Goal: Task Accomplishment & Management: Manage account settings

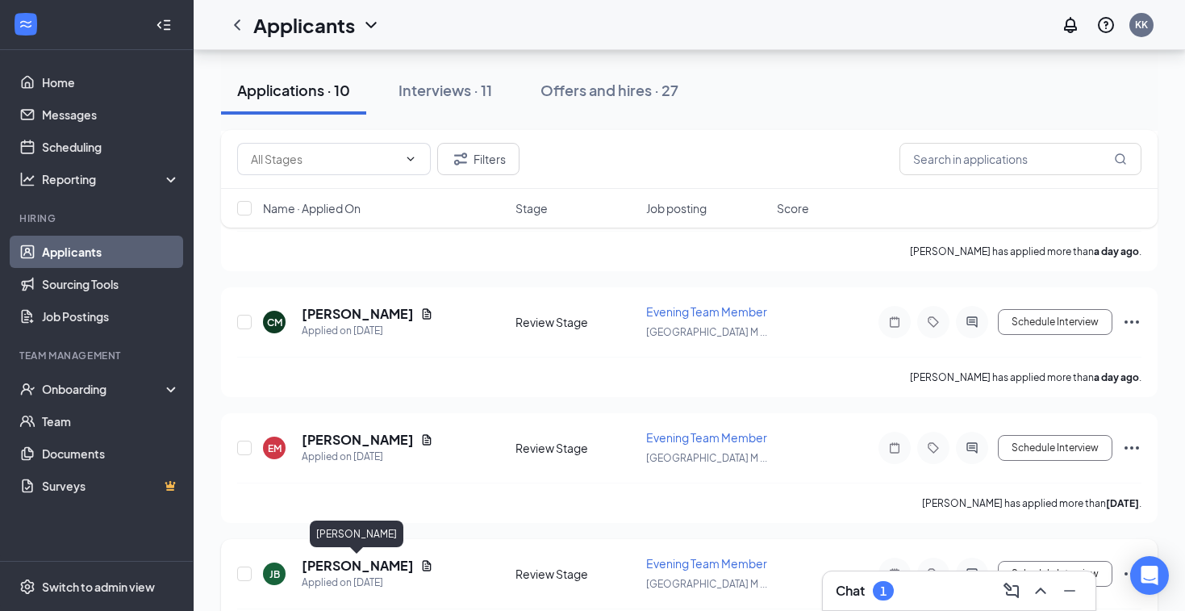
scroll to position [245, 0]
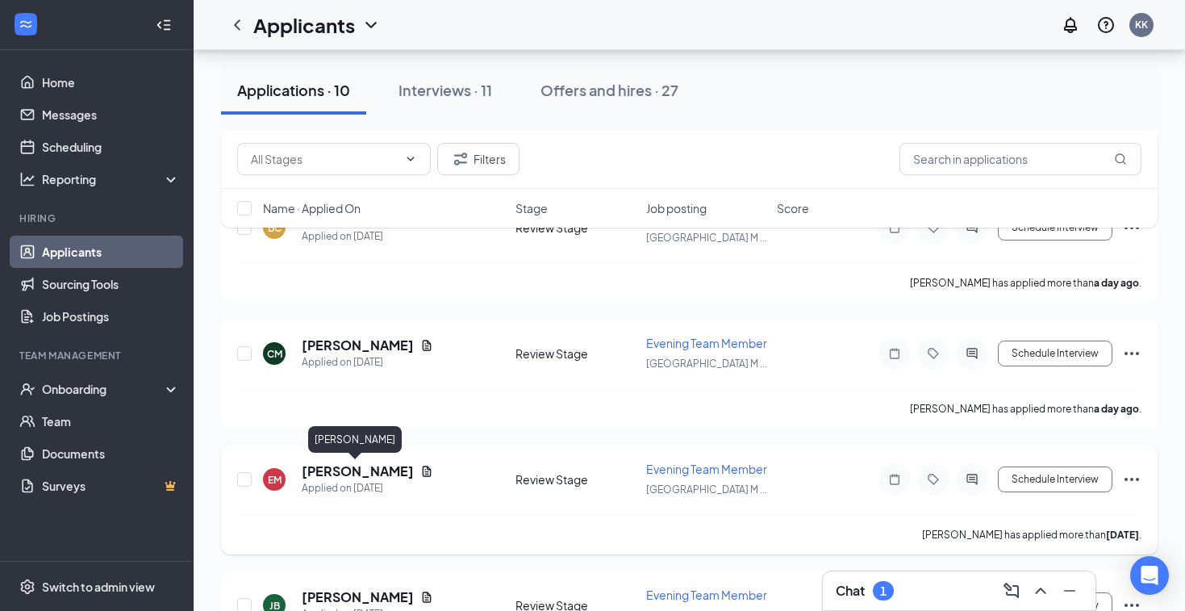
click at [370, 470] on h5 "[PERSON_NAME]" at bounding box center [358, 471] width 112 height 18
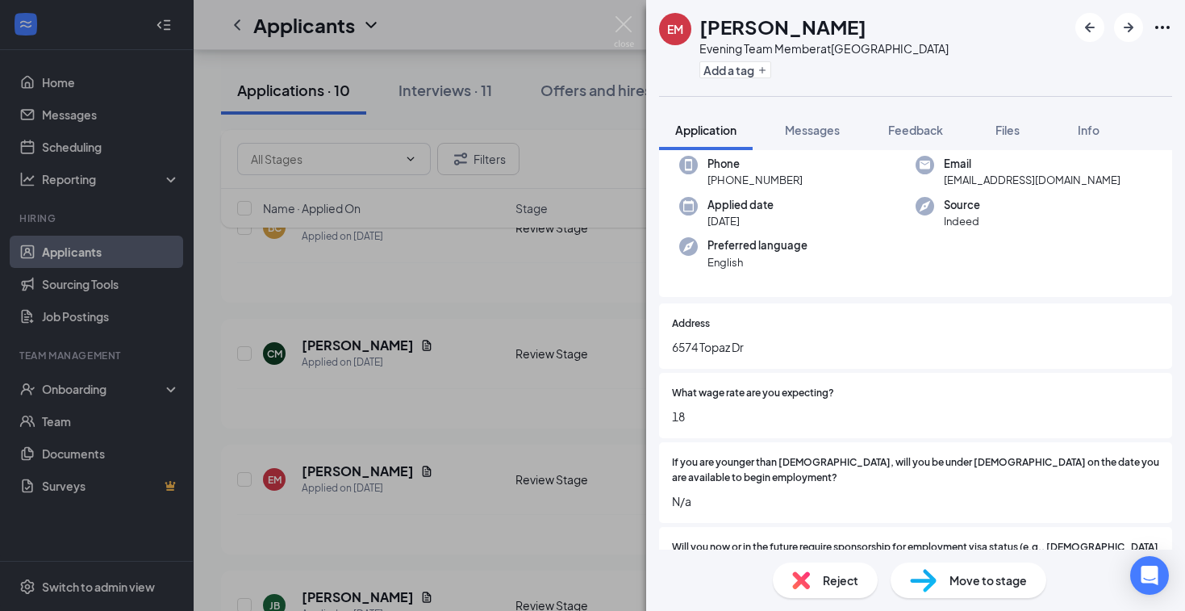
scroll to position [98, 0]
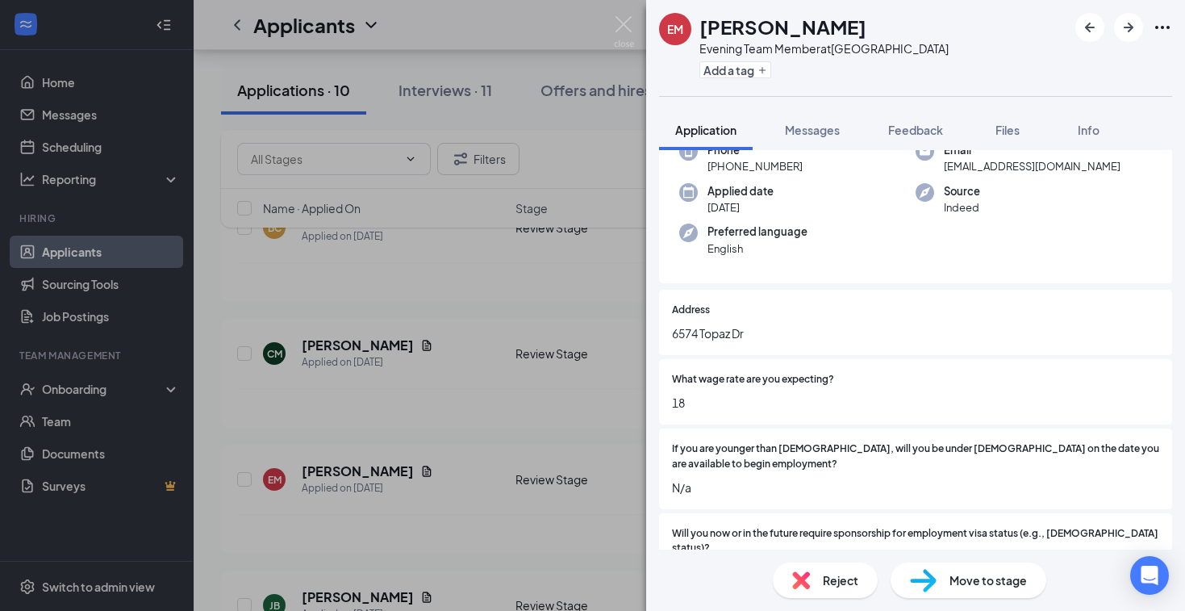
click at [458, 437] on div "EM [PERSON_NAME] Evening Team Member at [GEOGRAPHIC_DATA] Add a tag Application…" at bounding box center [592, 305] width 1185 height 611
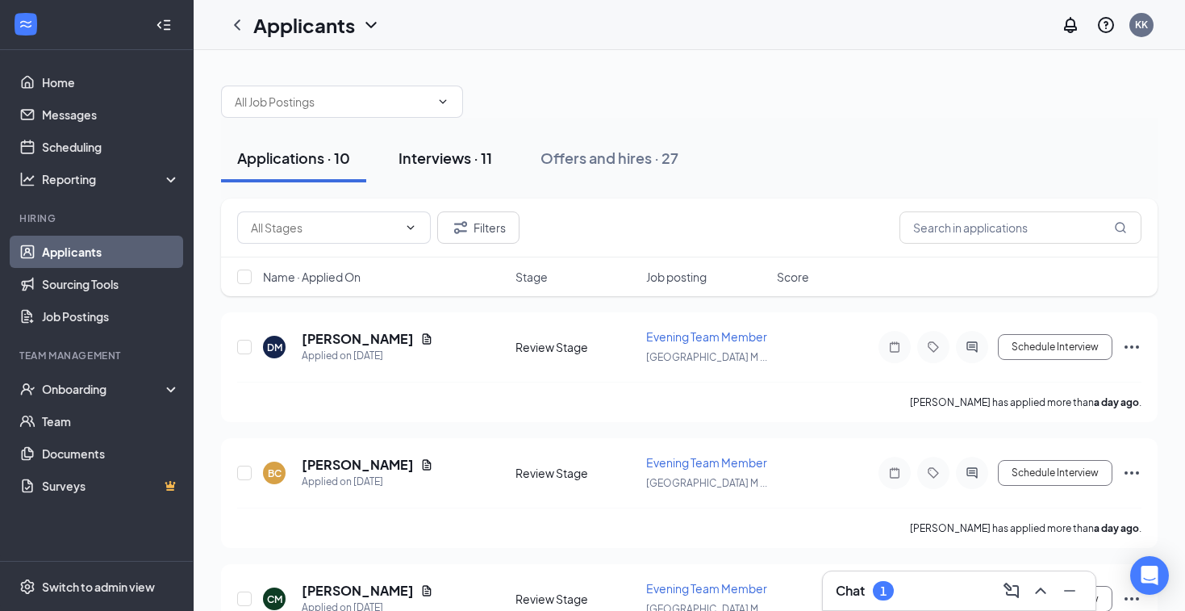
click at [449, 161] on div "Interviews · 11" at bounding box center [446, 158] width 94 height 20
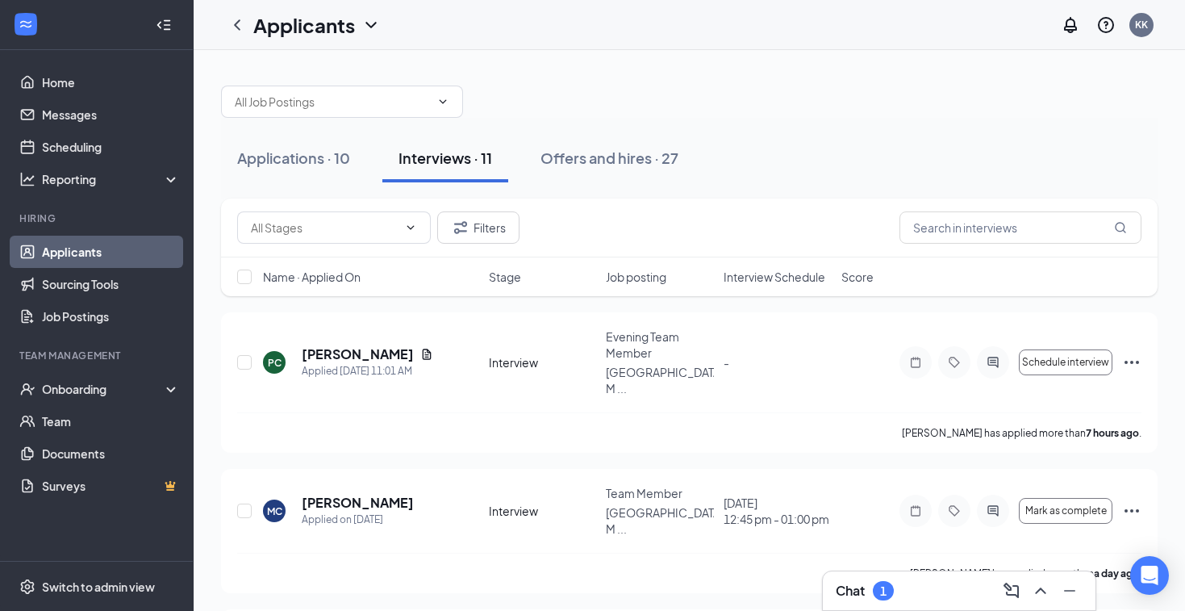
click at [904, 592] on div "Chat 1" at bounding box center [959, 591] width 247 height 26
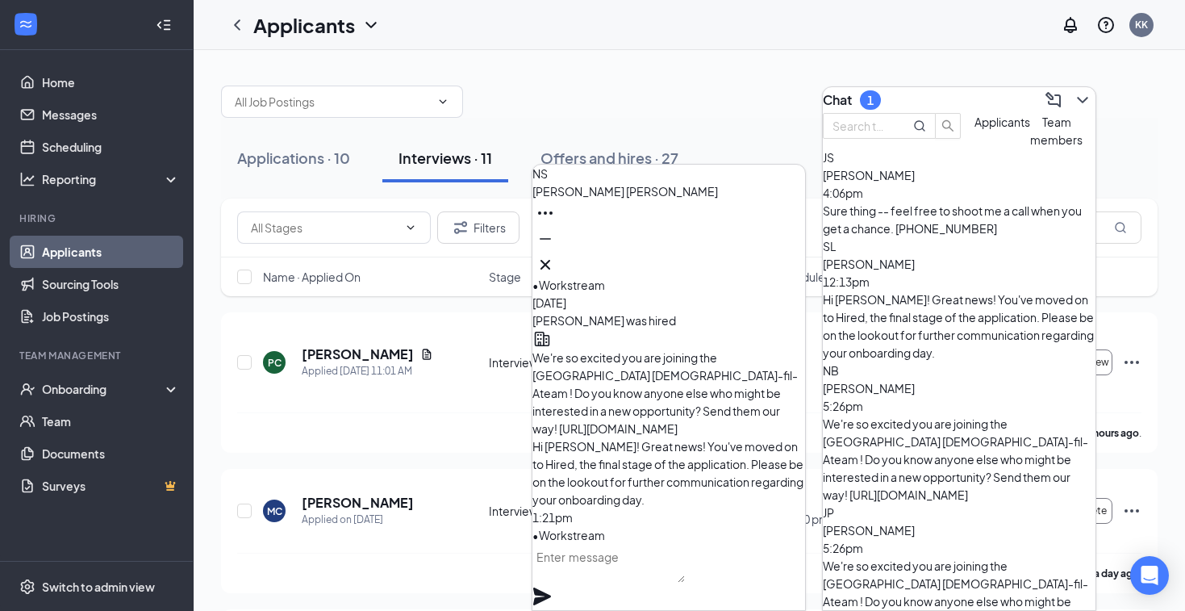
click at [975, 129] on span "Applicants" at bounding box center [1003, 122] width 56 height 15
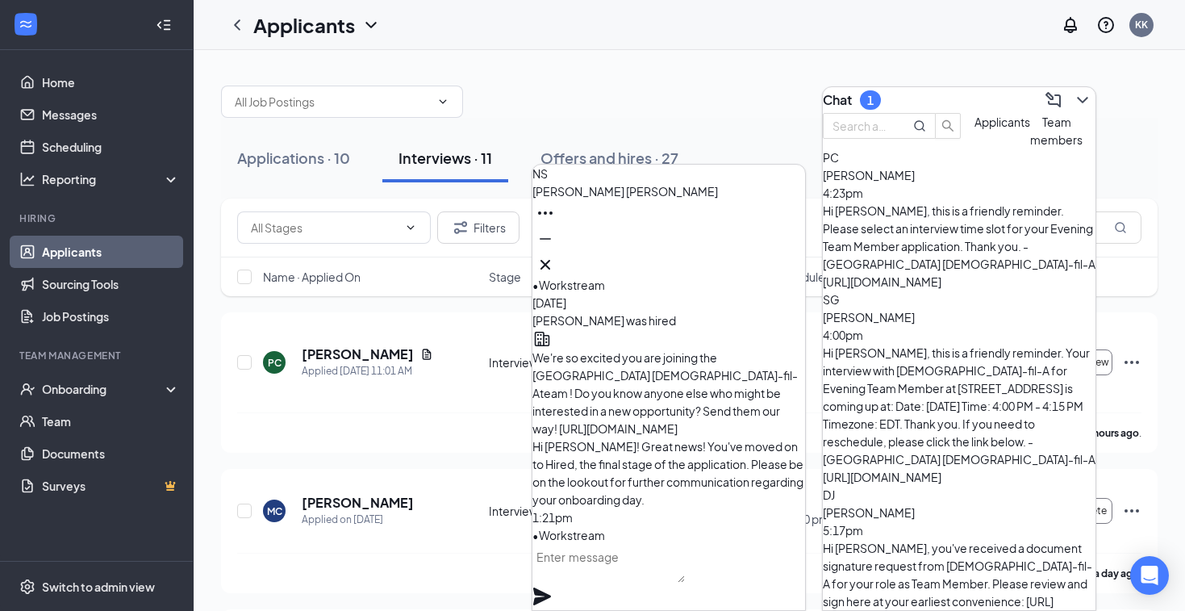
click at [945, 539] on div "Hi [PERSON_NAME], you've received a document signature request from [DEMOGRAPHI…" at bounding box center [959, 601] width 273 height 124
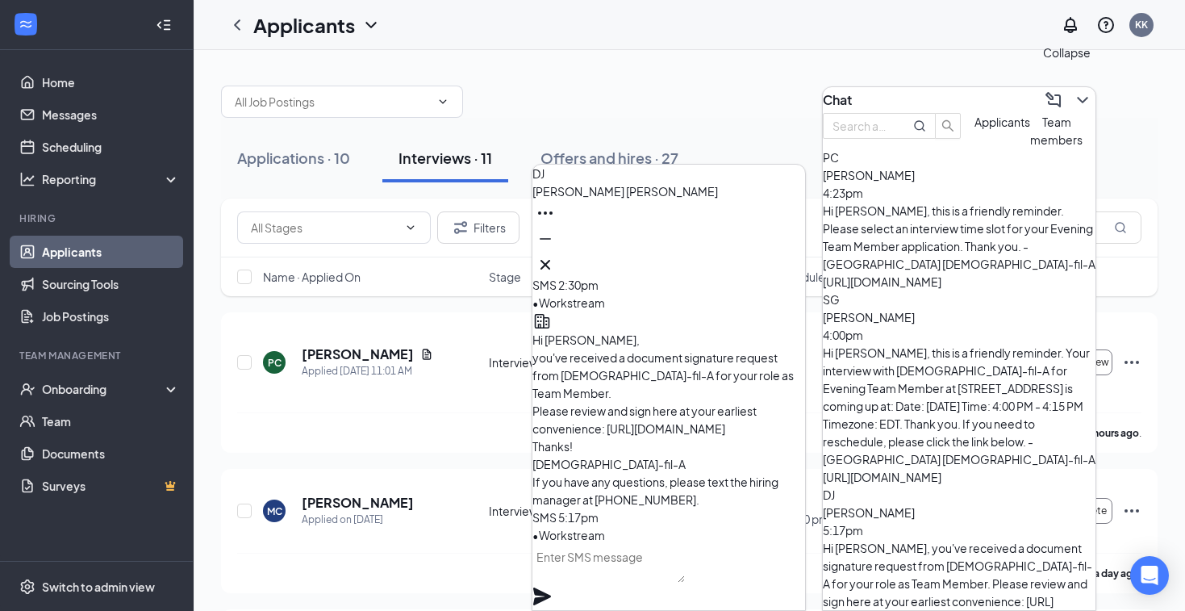
click at [1078, 92] on icon "ChevronDown" at bounding box center [1082, 99] width 19 height 19
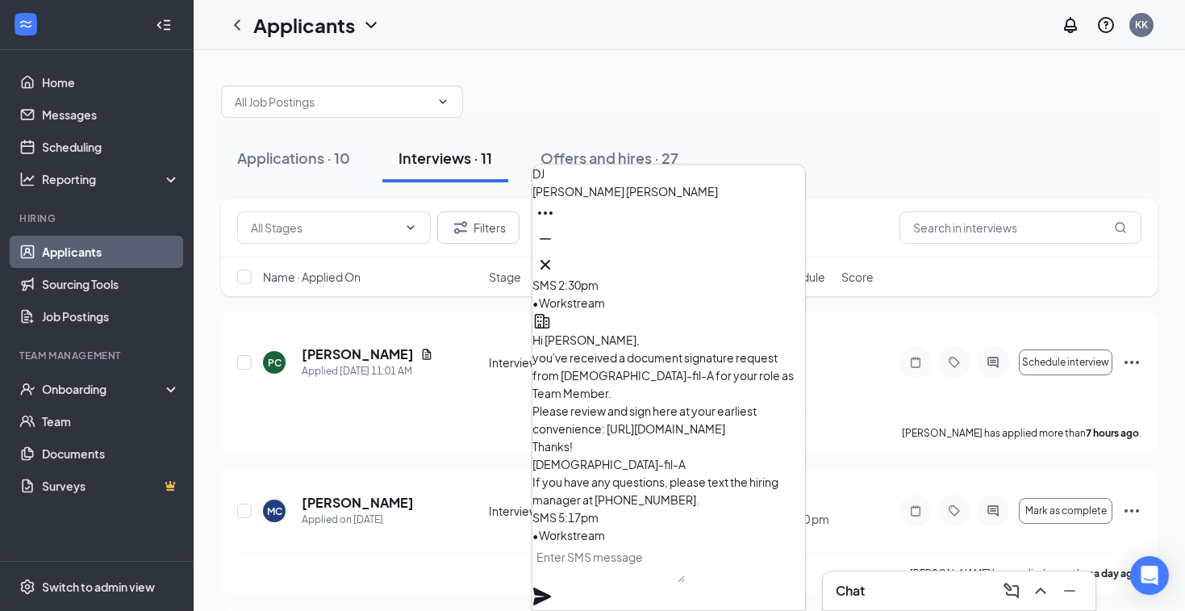
click at [773, 105] on div at bounding box center [689, 93] width 937 height 48
